Goal: Information Seeking & Learning: Compare options

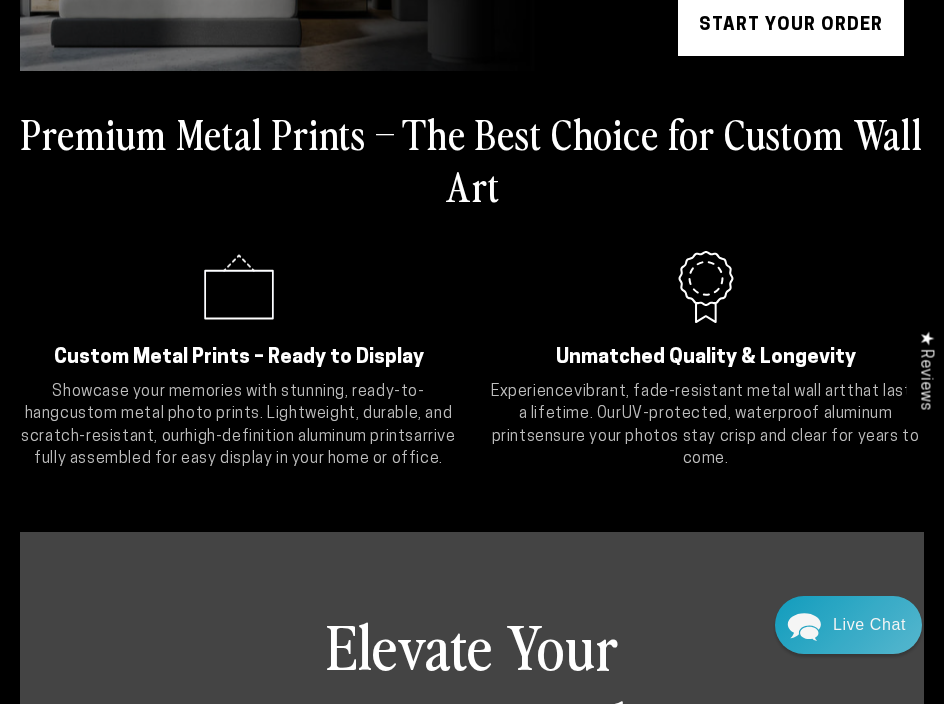
scroll to position [348, 0]
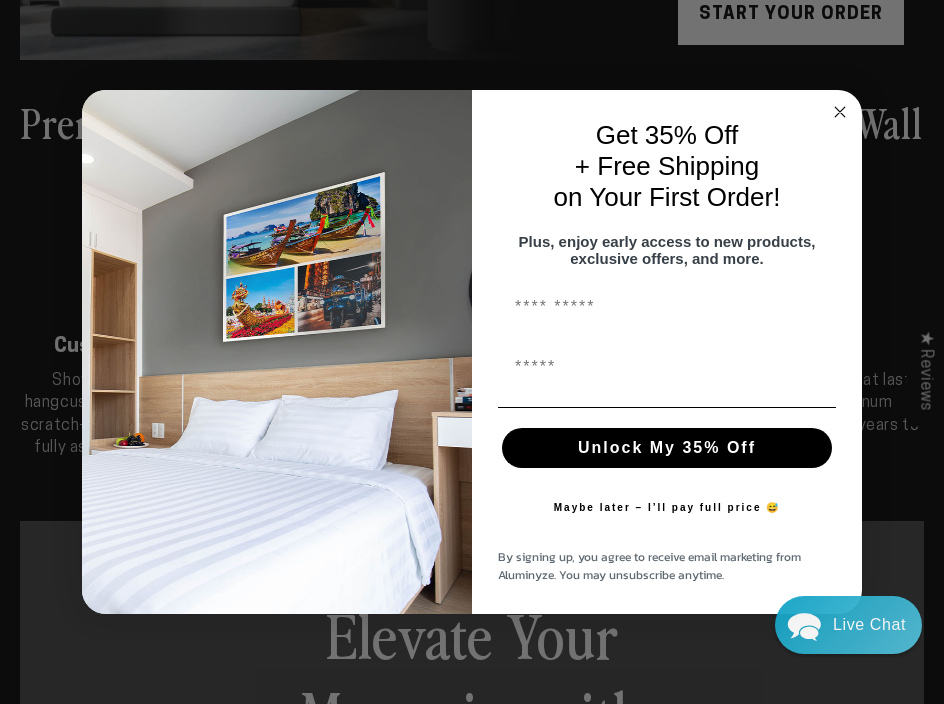
click at [840, 107] on icon "Close dialog" at bounding box center [840, 112] width 10 height 10
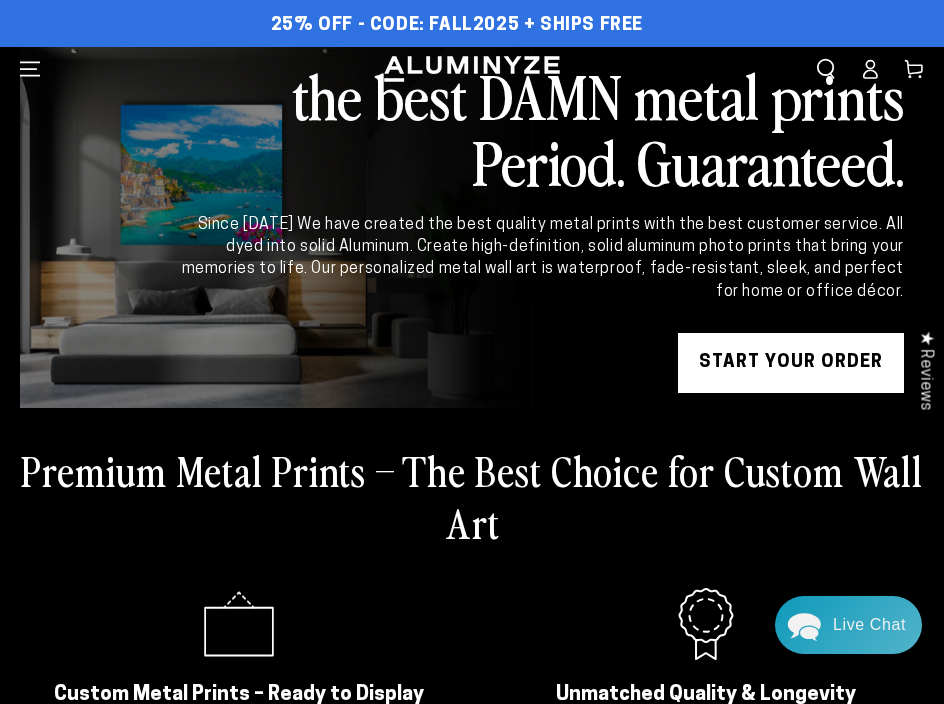
scroll to position [8, 0]
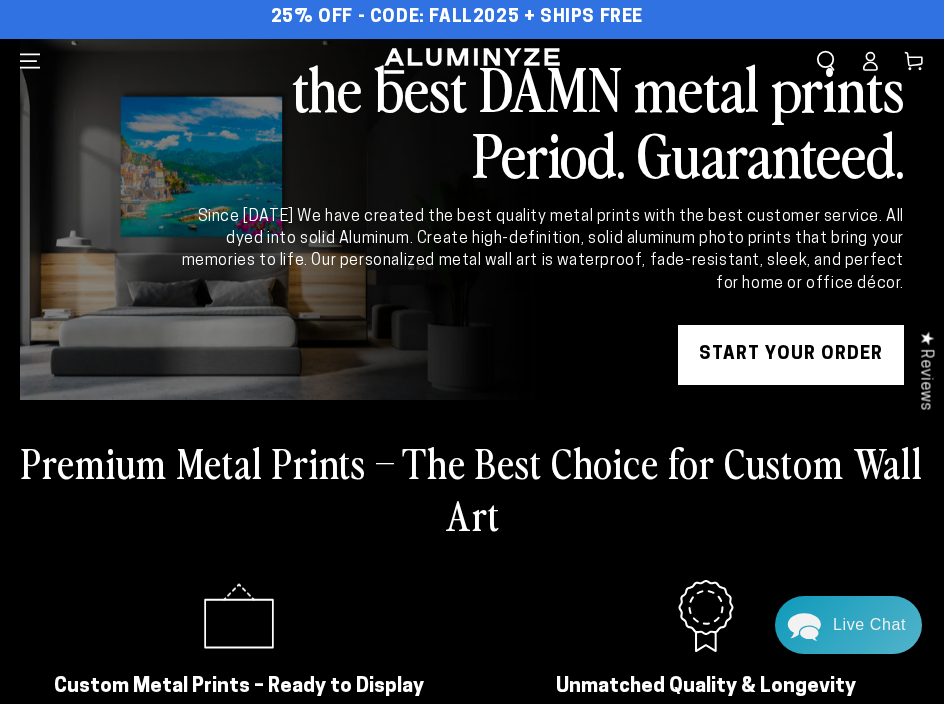
click at [35, 64] on icon "Menu" at bounding box center [30, 61] width 20 height 20
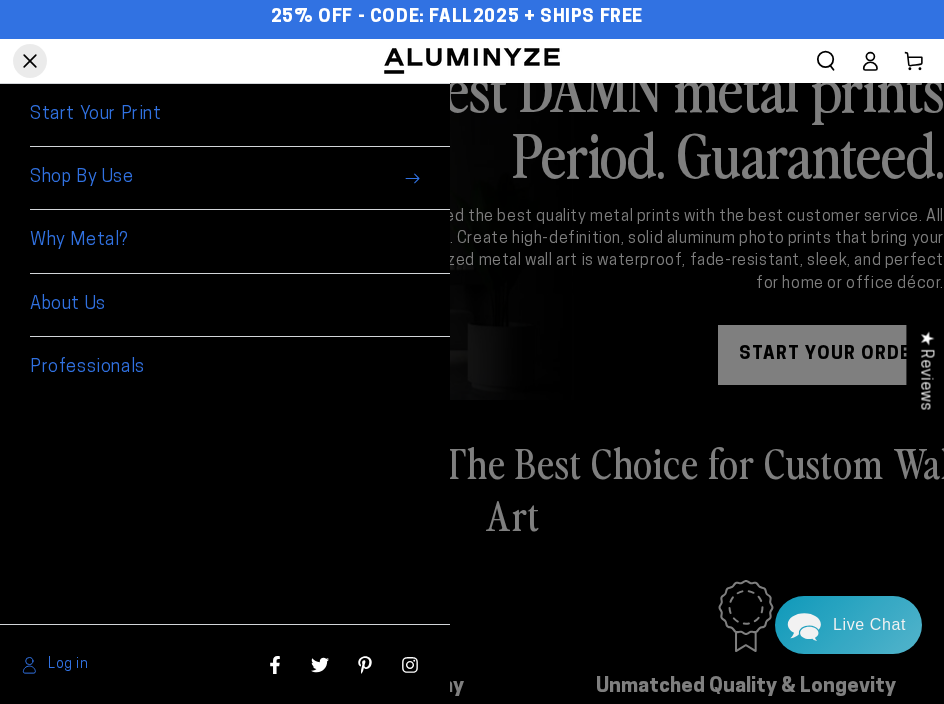
click at [102, 176] on span "Shop By Use" at bounding box center [240, 178] width 420 height 63
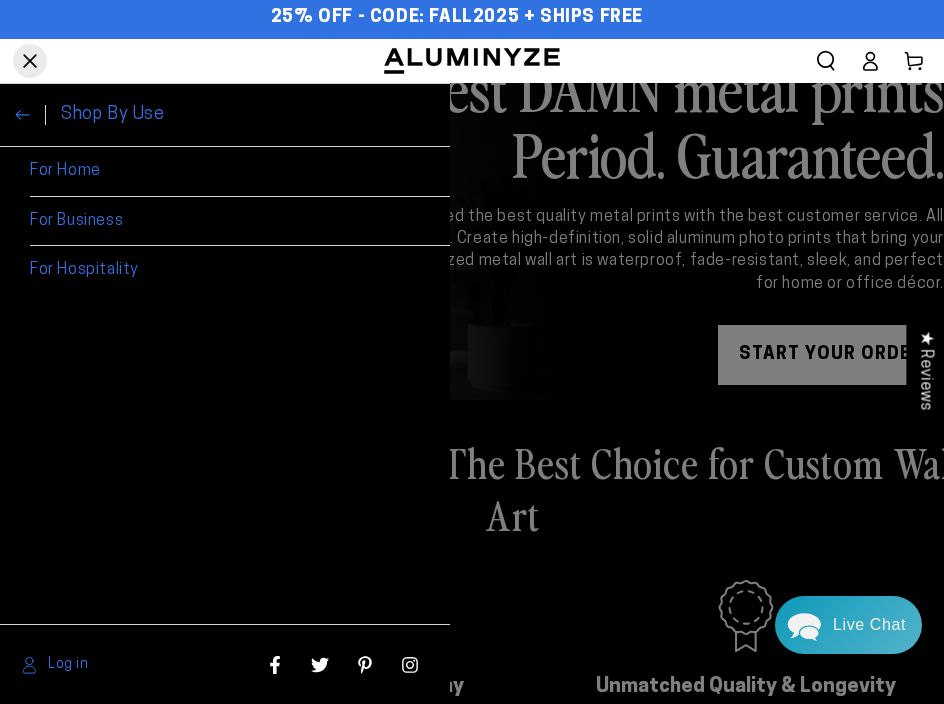
click at [75, 223] on link "For Business" at bounding box center [240, 222] width 420 height 50
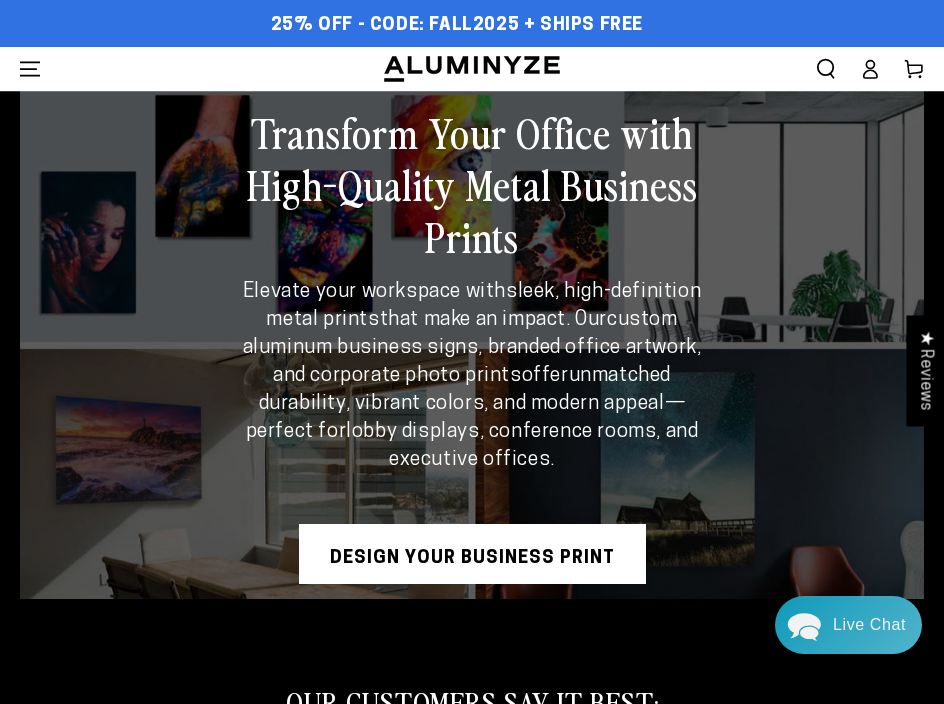
click at [33, 71] on icon "Menu" at bounding box center [30, 69] width 20 height 20
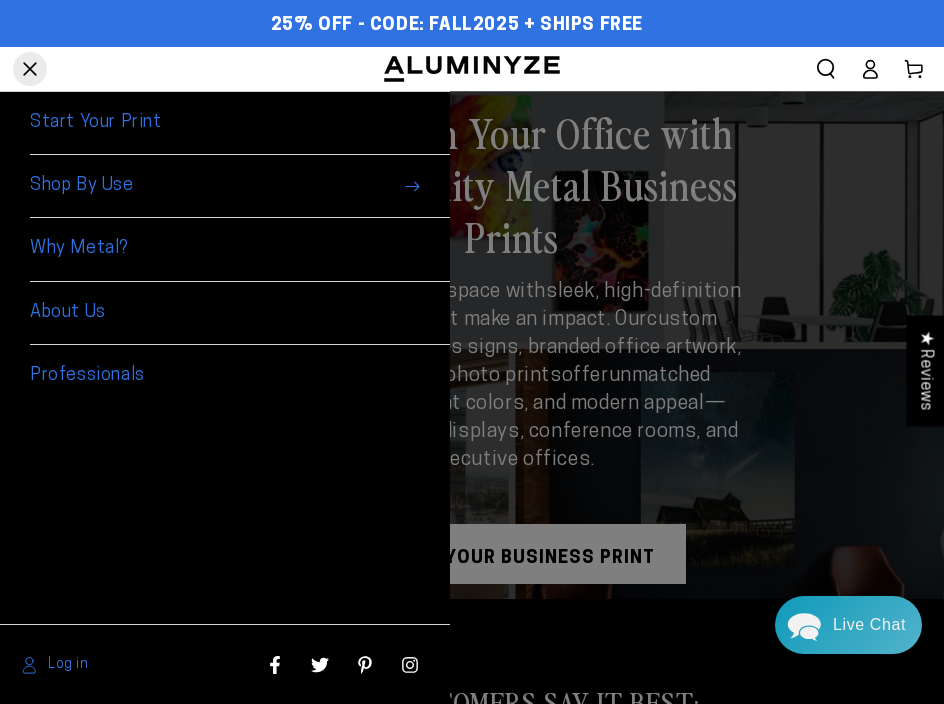
click at [159, 194] on span "Shop By Use" at bounding box center [240, 186] width 420 height 63
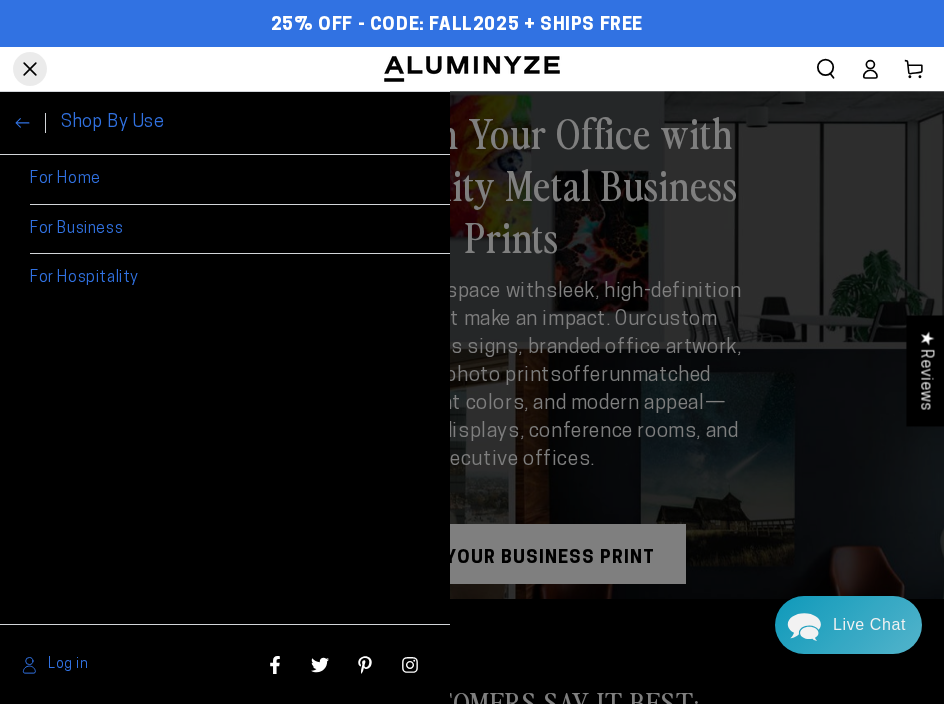
click at [88, 277] on link "For Hospitality" at bounding box center [240, 278] width 420 height 49
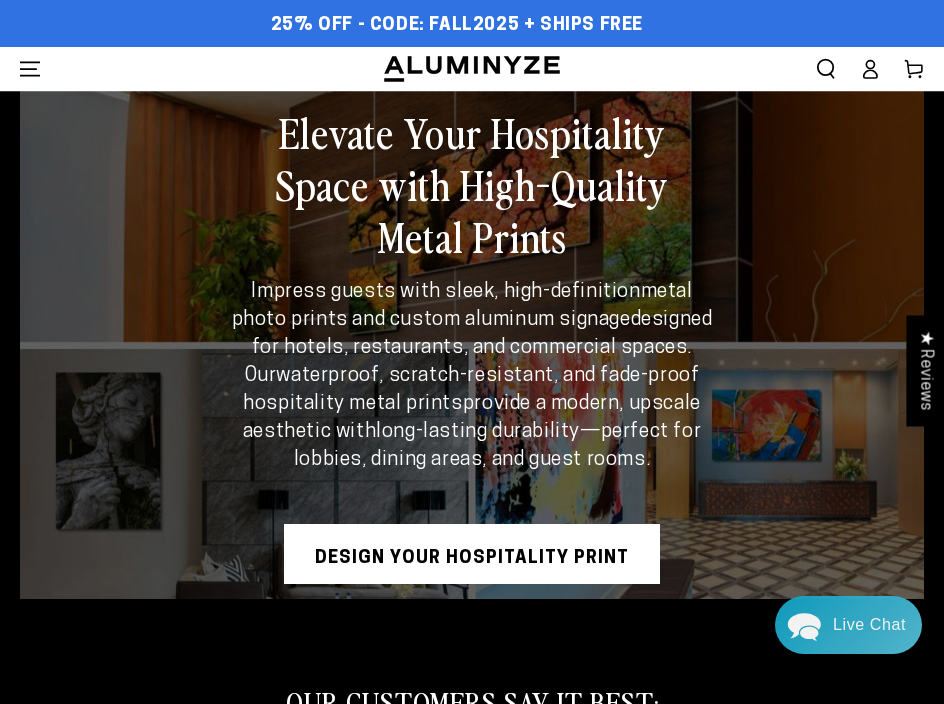
click at [30, 68] on icon "Menu" at bounding box center [30, 68] width 20 height 13
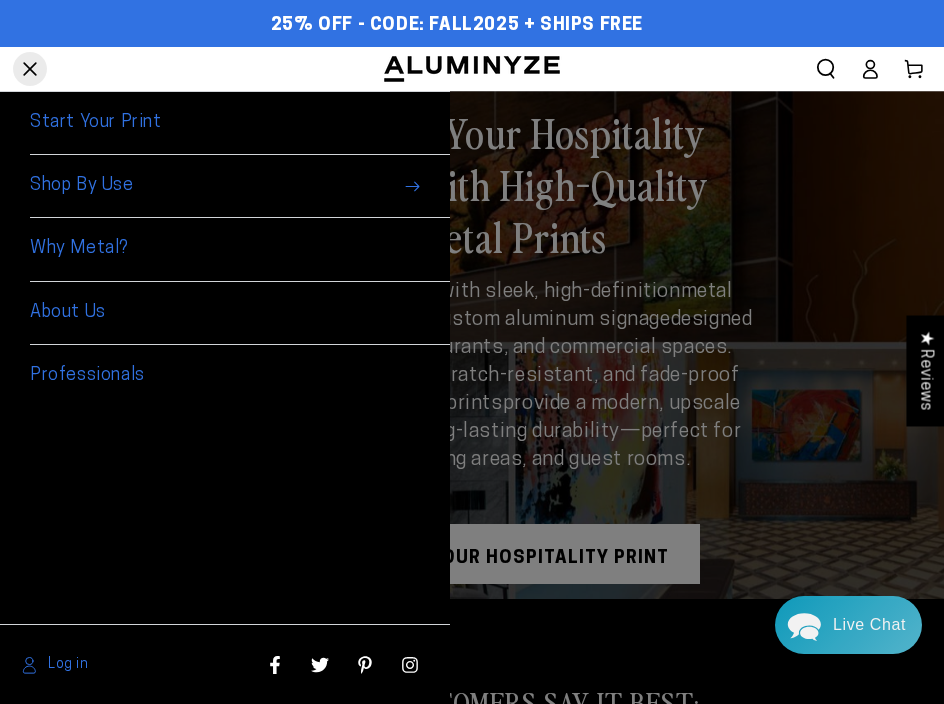
click at [87, 118] on link "Start Your Print" at bounding box center [240, 123] width 420 height 63
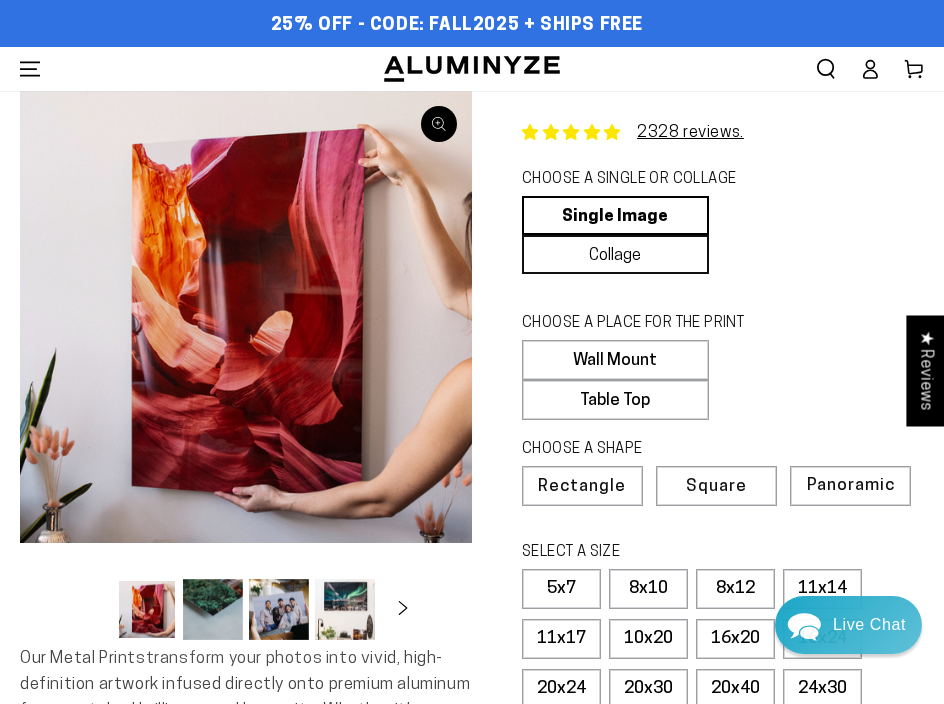
click at [596, 258] on link "Collage" at bounding box center [615, 254] width 187 height 39
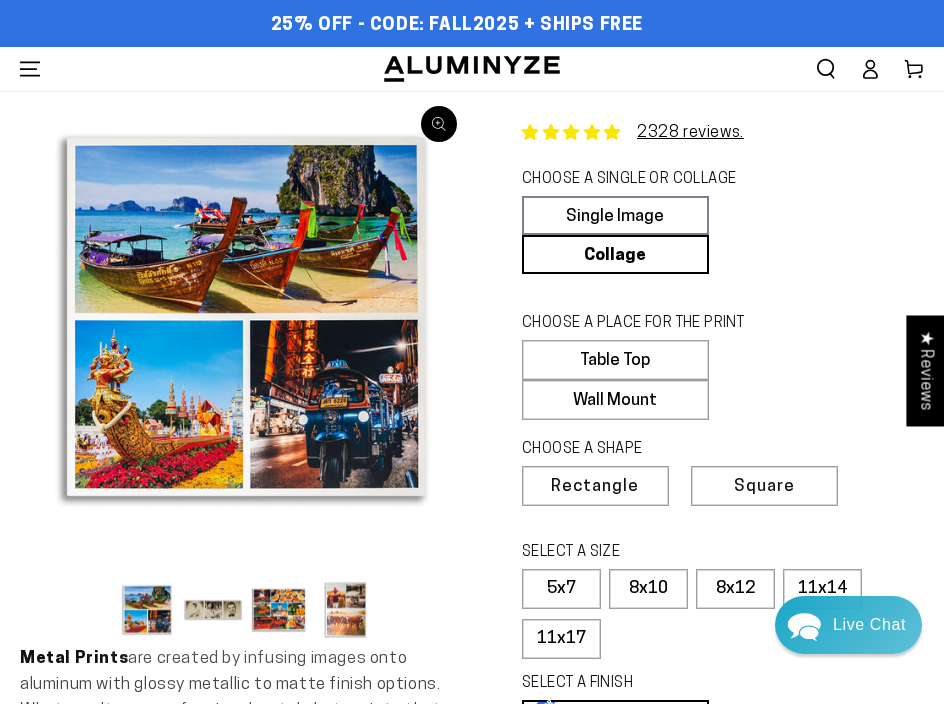
click at [201, 606] on button "Load image 2 in gallery view" at bounding box center [213, 609] width 60 height 61
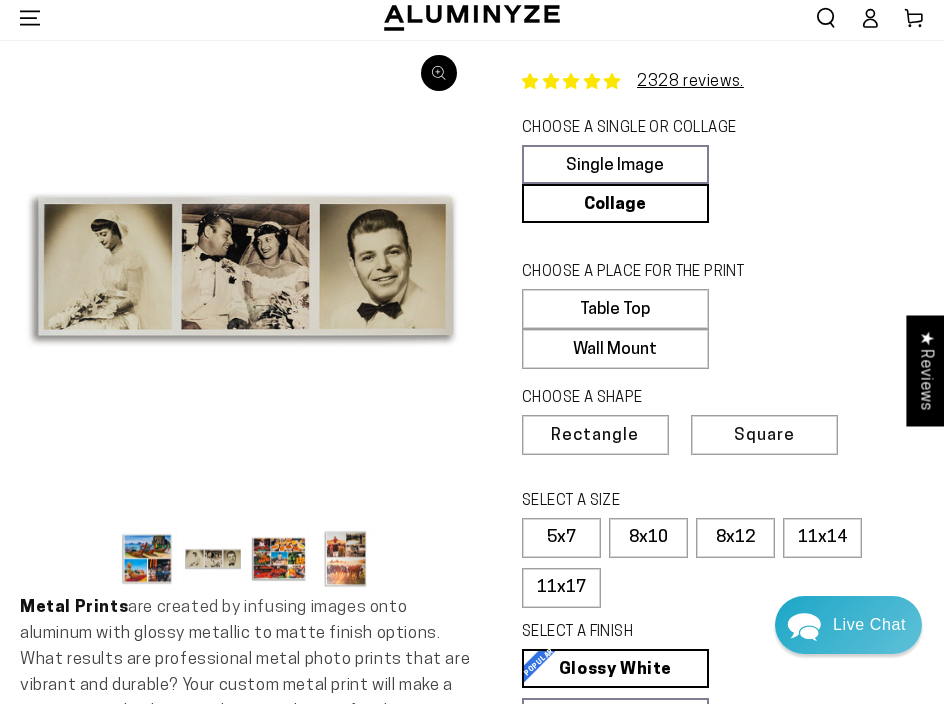
scroll to position [57, 0]
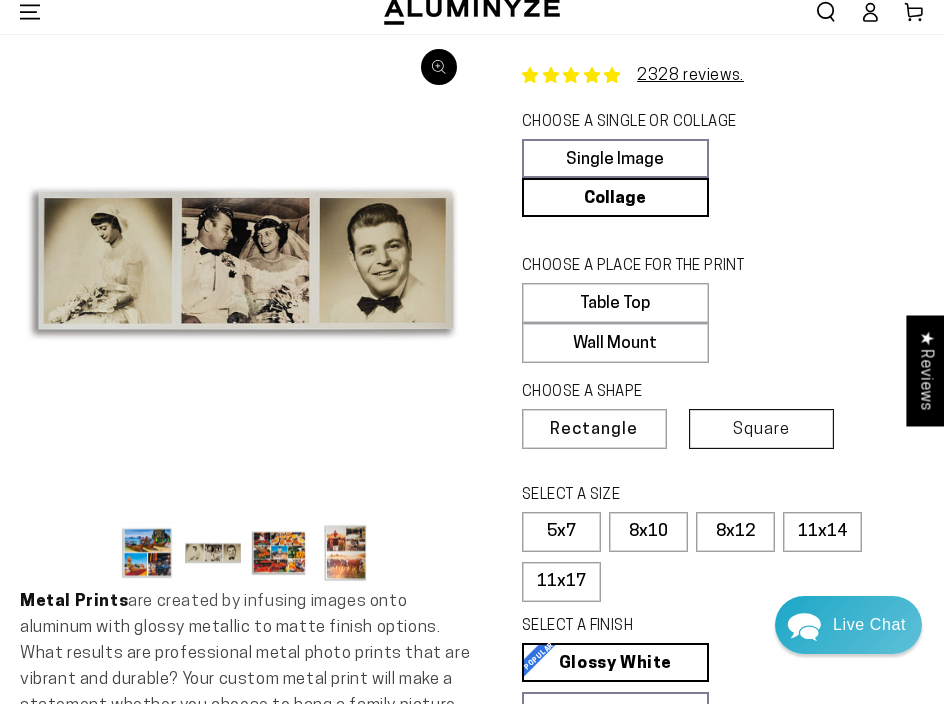
click at [757, 433] on span "Square" at bounding box center [761, 429] width 57 height 17
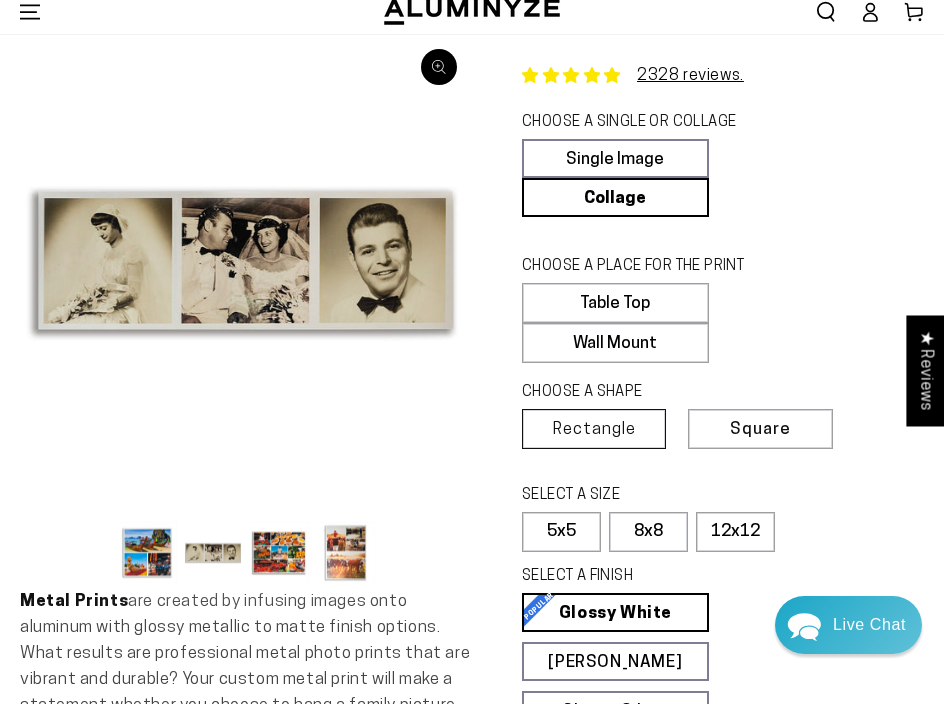
click at [561, 428] on span "Rectangle" at bounding box center [594, 429] width 83 height 17
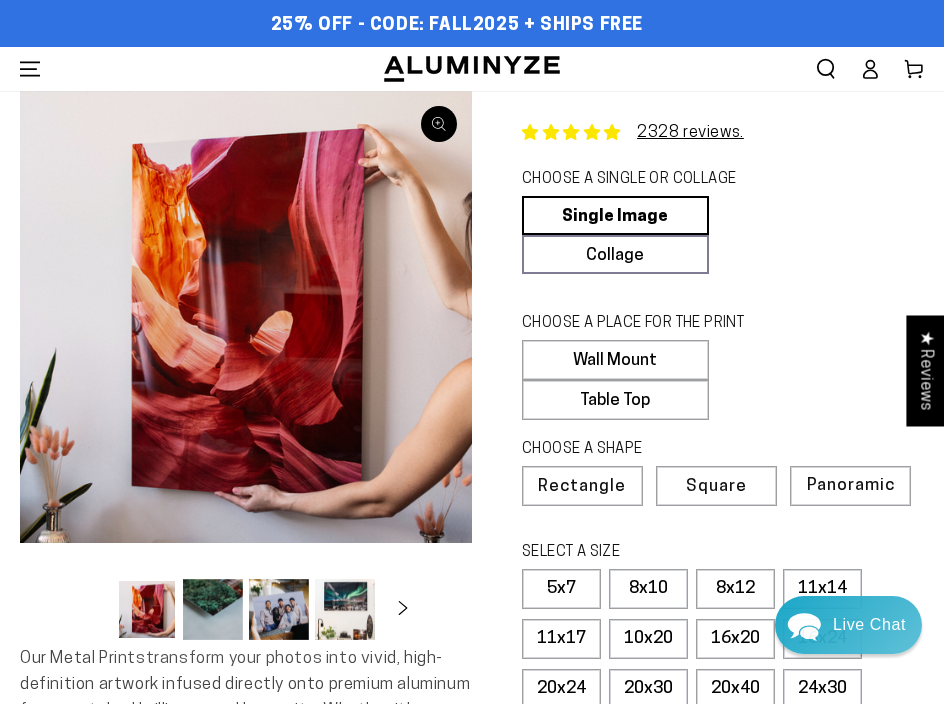
click at [33, 74] on icon "Menu" at bounding box center [30, 69] width 20 height 20
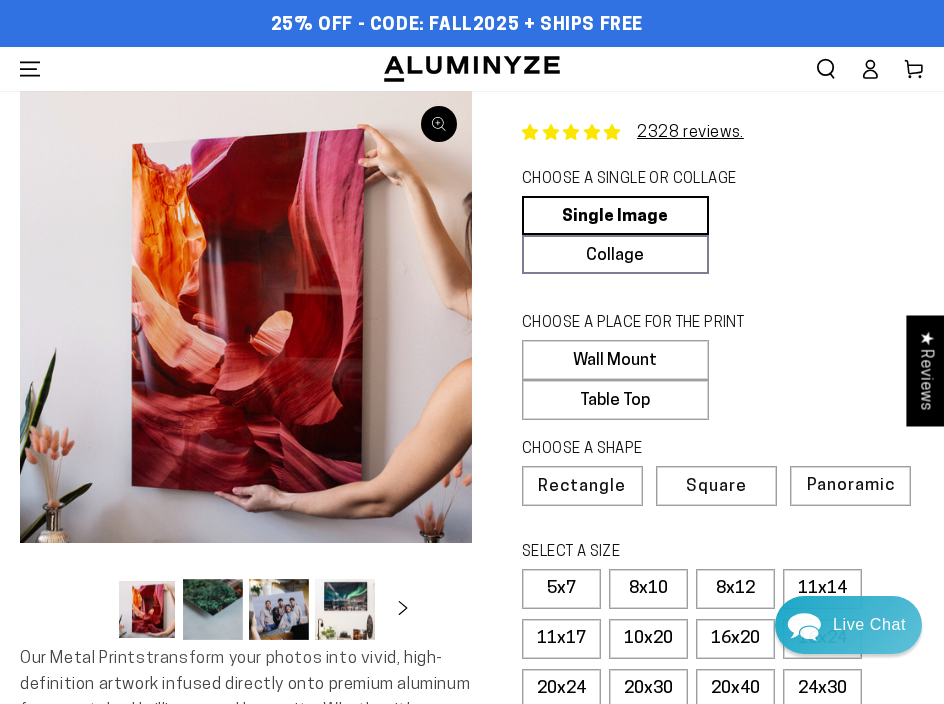
click at [285, 614] on button "Load image 3 in gallery view" at bounding box center [279, 609] width 60 height 61
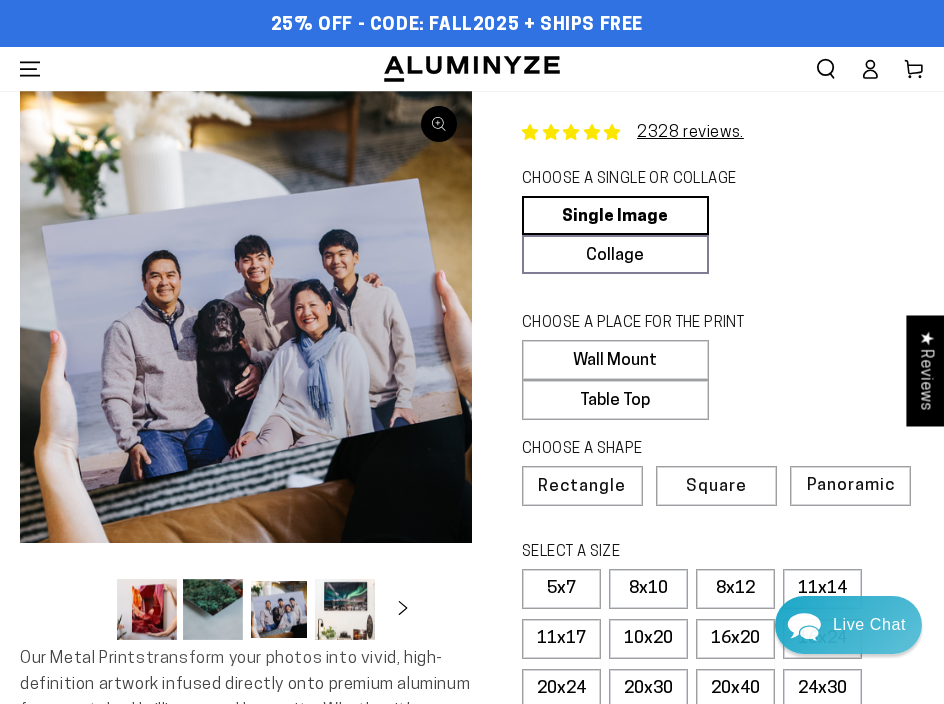
scroll to position [0, 62]
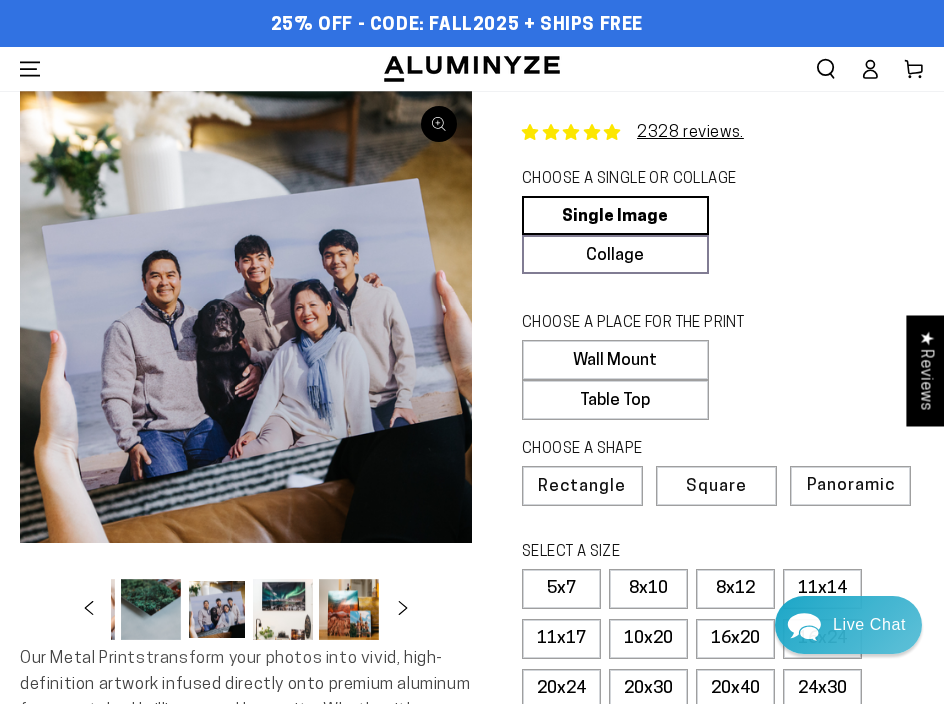
click at [281, 614] on button "Load image 4 in gallery view" at bounding box center [283, 609] width 60 height 61
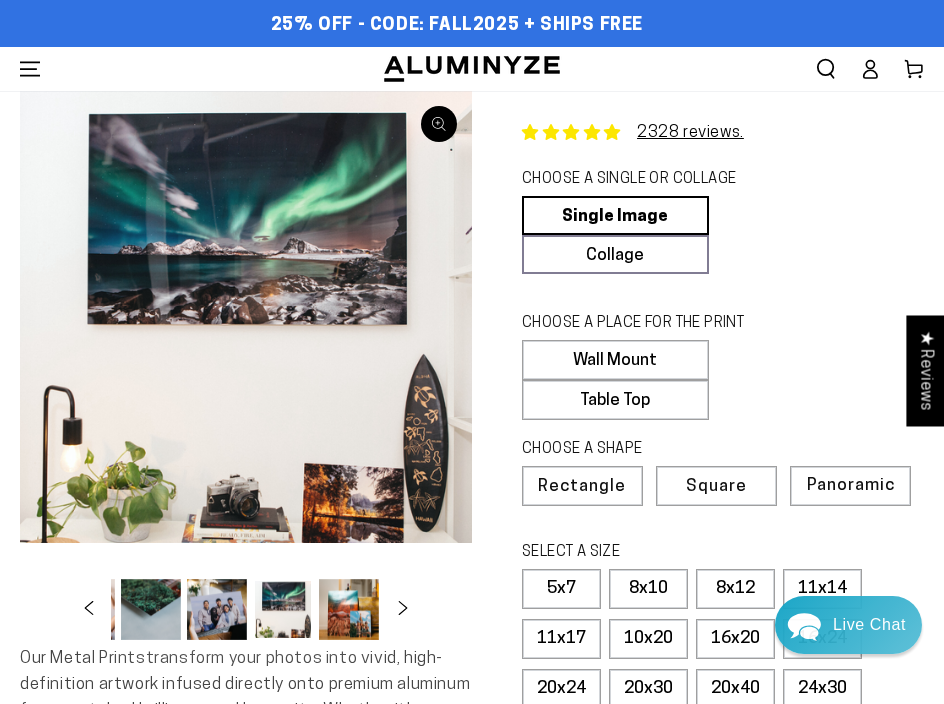
click at [349, 607] on button "Load image 5 in gallery view" at bounding box center [349, 609] width 60 height 61
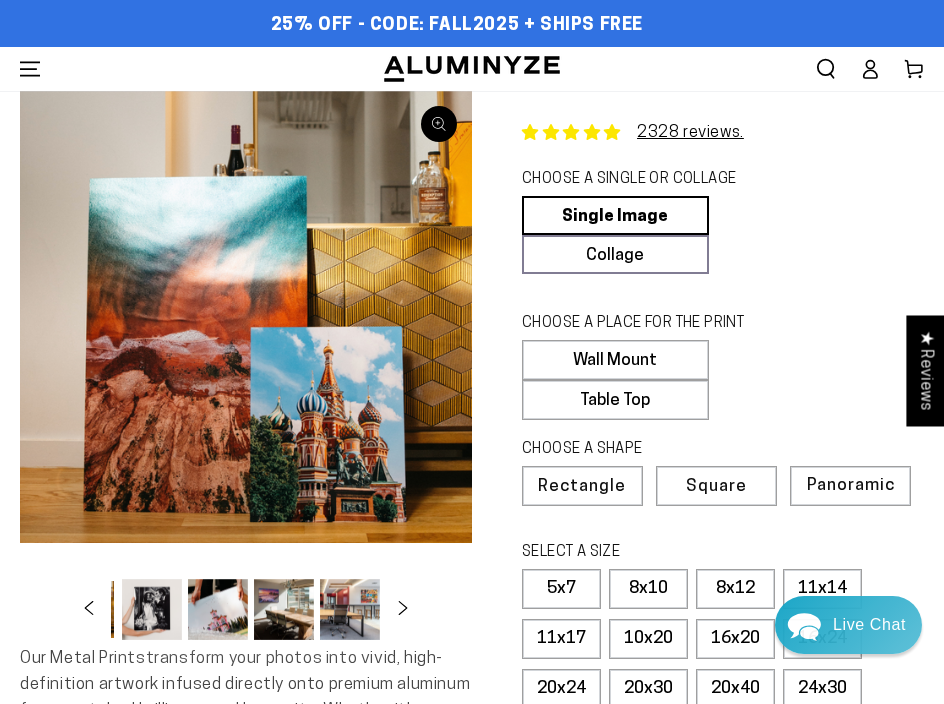
scroll to position [0, 326]
click at [55, 579] on button "Load image 5 in gallery view" at bounding box center [85, 609] width 60 height 61
